Goal: Task Accomplishment & Management: Complete application form

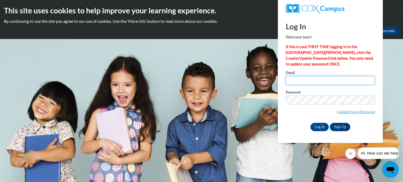
click at [315, 79] on input "Email" at bounding box center [329, 80] width 89 height 9
type input "r"
type input "[EMAIL_ADDRESS][DOMAIN_NAME]"
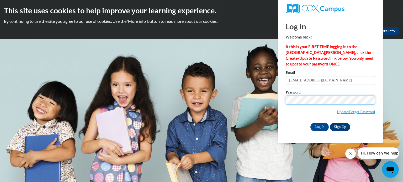
click at [310, 123] on input "Log In" at bounding box center [319, 127] width 18 height 8
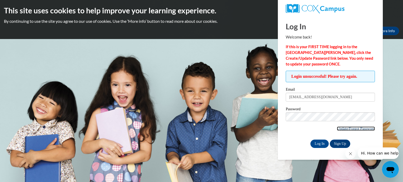
click at [348, 129] on link "Update/Forgot Password" at bounding box center [355, 129] width 38 height 4
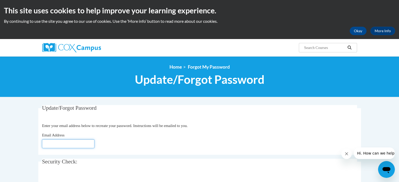
click at [78, 147] on input "Email Address" at bounding box center [68, 143] width 52 height 9
type input "[EMAIL_ADDRESS][DOMAIN_NAME]"
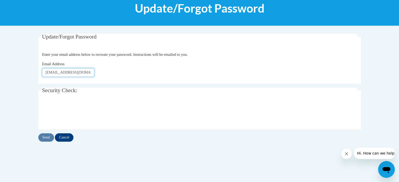
scroll to position [79, 0]
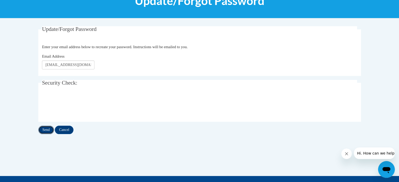
click at [46, 133] on input "Send" at bounding box center [46, 130] width 16 height 8
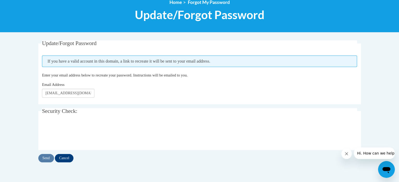
scroll to position [66, 0]
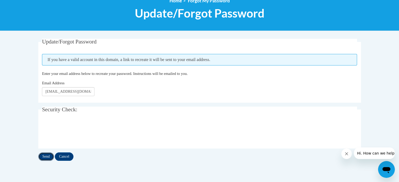
click at [47, 154] on input "Send" at bounding box center [46, 157] width 16 height 8
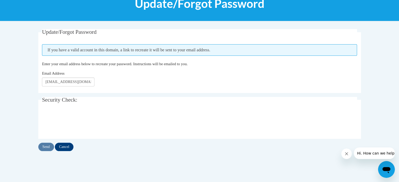
scroll to position [77, 0]
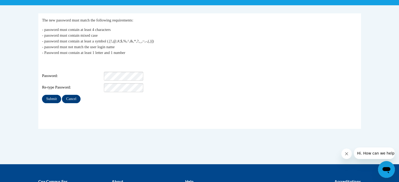
scroll to position [93, 0]
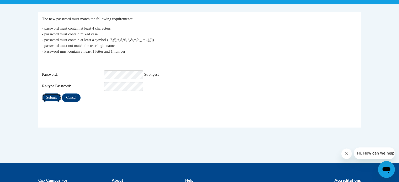
click at [50, 94] on input "Submit" at bounding box center [51, 98] width 19 height 8
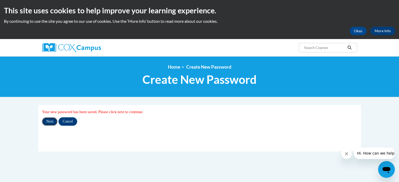
click at [52, 122] on input "Next" at bounding box center [49, 121] width 15 height 8
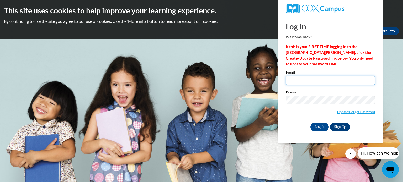
click at [306, 80] on input "Email" at bounding box center [329, 80] width 89 height 9
type input "rgaluska@kusd.edu"
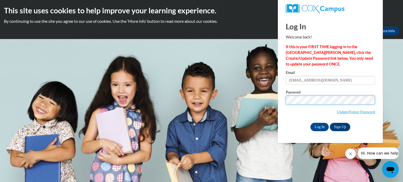
click at [310, 123] on input "Log In" at bounding box center [319, 127] width 18 height 8
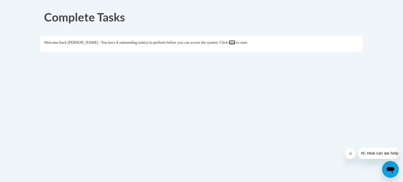
click at [235, 42] on link "here" at bounding box center [232, 42] width 7 height 4
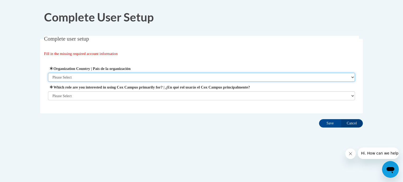
click at [262, 81] on select "Please Select [GEOGRAPHIC_DATA] | [GEOGRAPHIC_DATA] Outside of [GEOGRAPHIC_DATA…" at bounding box center [201, 77] width 307 height 9
select select "ad49bcad-a171-4b2e-b99c-48b446064914"
click at [48, 73] on select "Please Select [GEOGRAPHIC_DATA] | [GEOGRAPHIC_DATA] Outside of [GEOGRAPHIC_DATA…" at bounding box center [201, 77] width 307 height 9
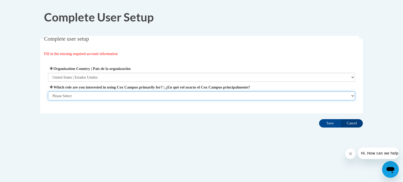
click at [193, 97] on select "Please Select College/University | Colegio/Universidad Community/Nonprofit Part…" at bounding box center [201, 95] width 307 height 9
select select "fbf2d438-af2f-41f8-98f1-81c410e29de3"
click at [48, 100] on select "Please Select College/University | Colegio/Universidad Community/Nonprofit Part…" at bounding box center [201, 95] width 307 height 9
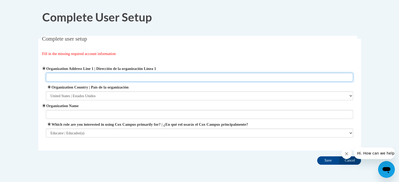
click at [230, 74] on input "Organization Address Line 1 | Dirección de la organización Línea 1" at bounding box center [199, 77] width 307 height 9
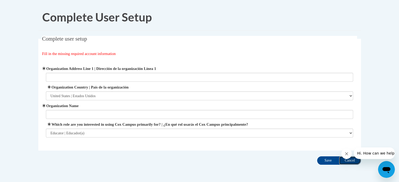
click at [348, 162] on input "Cancel" at bounding box center [350, 160] width 22 height 8
